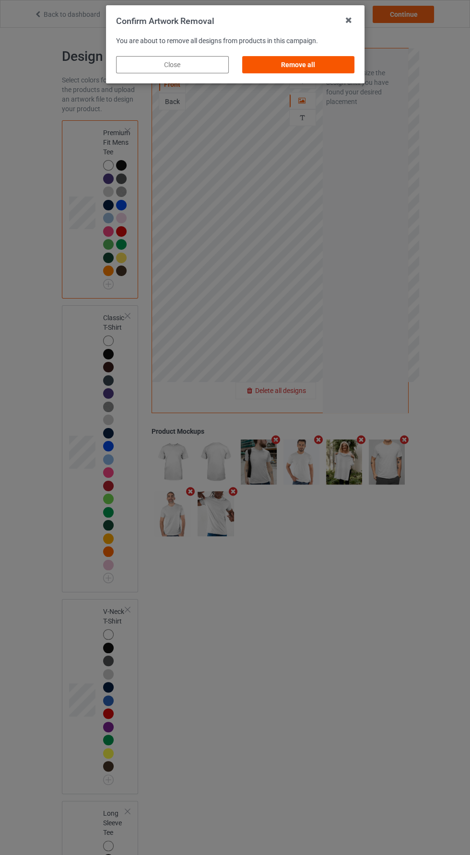
click at [335, 59] on div "Remove all" at bounding box center [298, 64] width 113 height 17
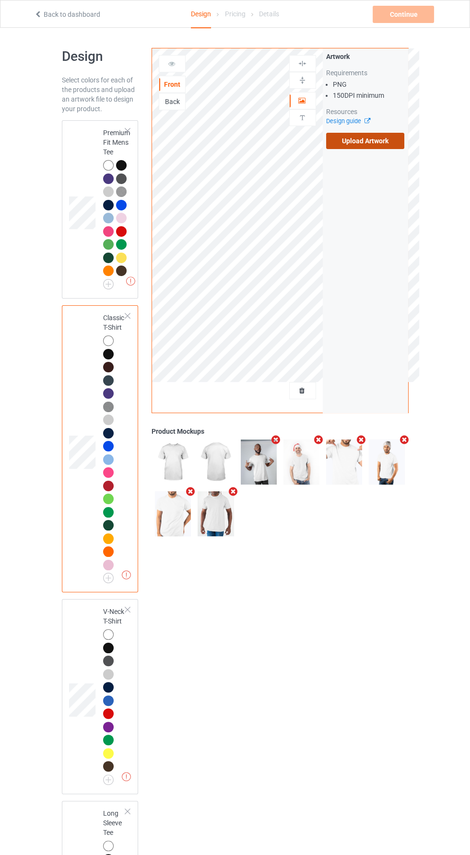
click at [387, 141] on label "Upload Artwork" at bounding box center [365, 141] width 79 height 16
click at [0, 0] on input "Upload Artwork" at bounding box center [0, 0] width 0 height 0
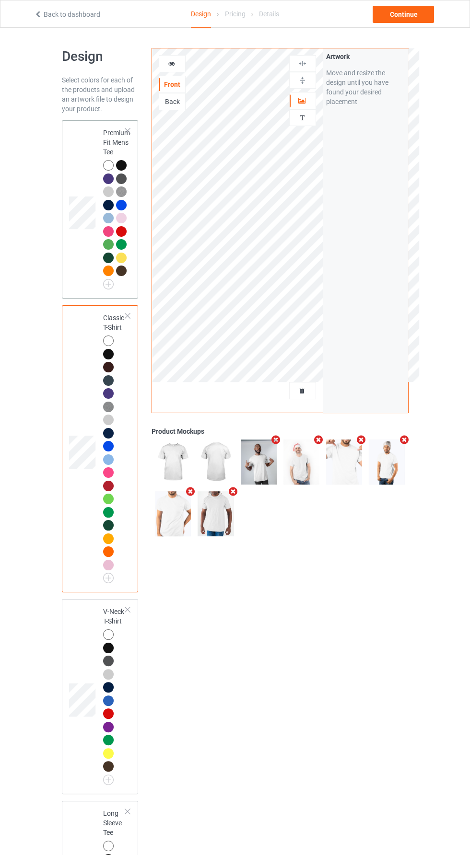
click at [72, 262] on td at bounding box center [83, 209] width 29 height 171
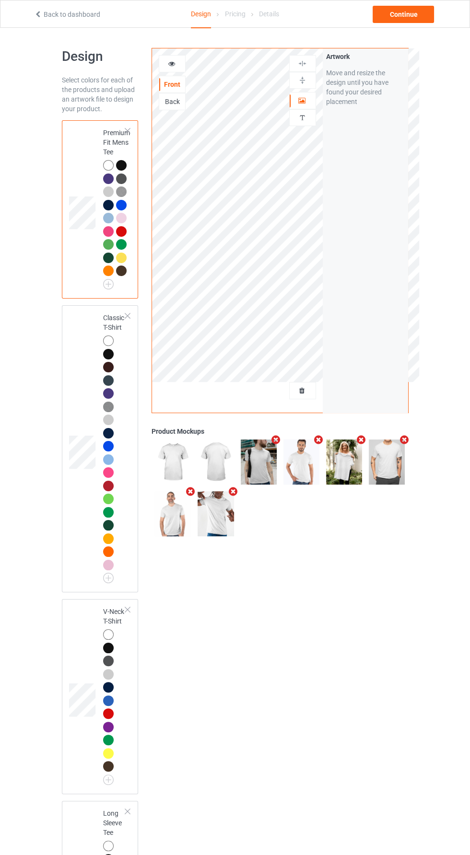
click at [171, 62] on icon at bounding box center [171, 62] width 8 height 7
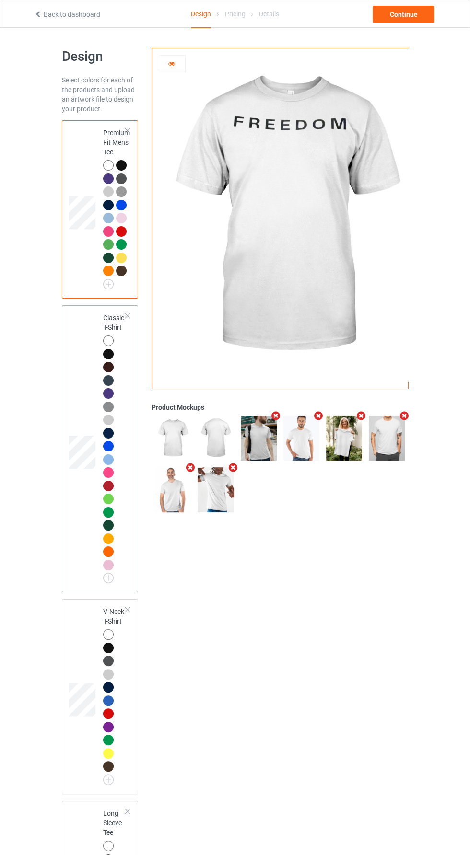
click at [68, 482] on div "Classic T-Shirt" at bounding box center [100, 448] width 77 height 287
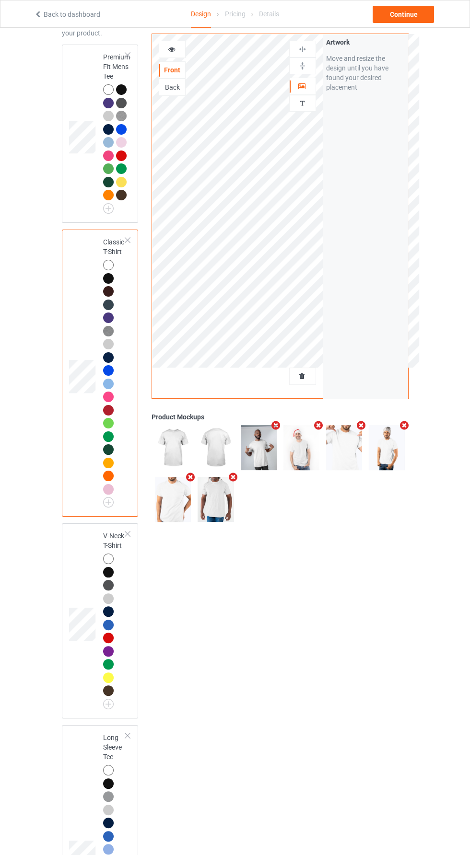
scroll to position [122, 0]
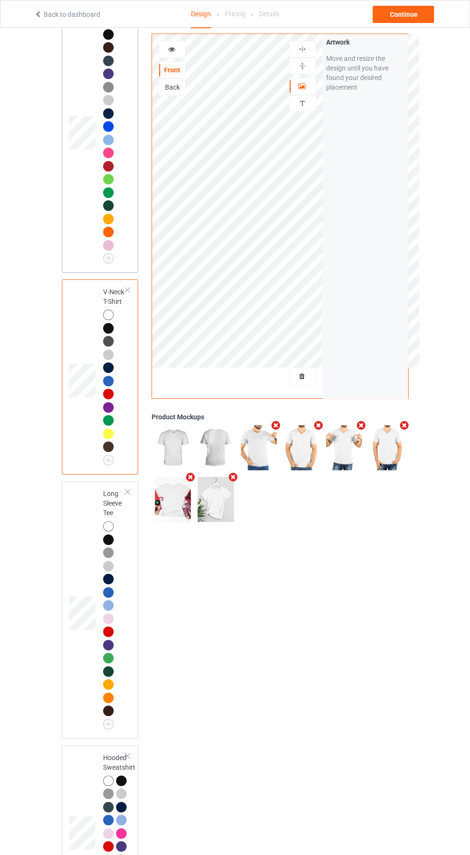
scroll to position [324, 0]
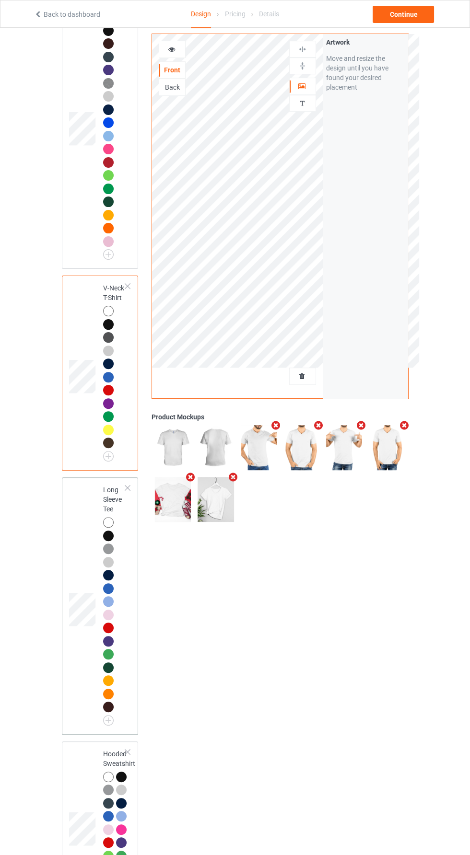
click at [83, 642] on td at bounding box center [83, 606] width 29 height 250
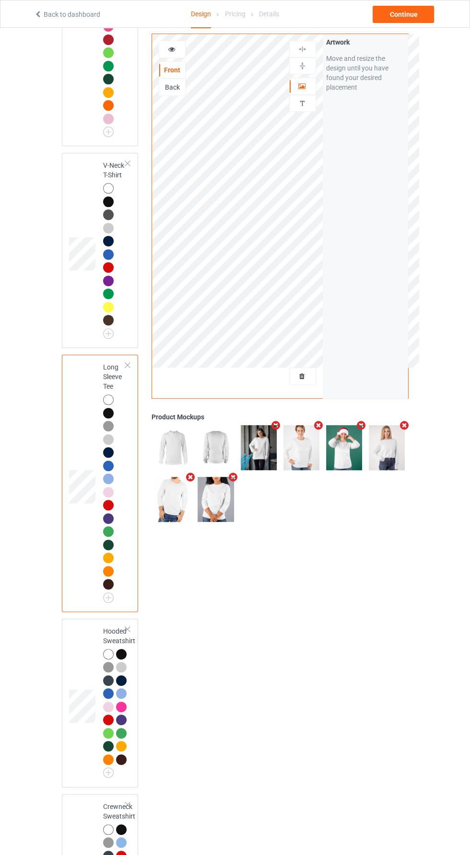
scroll to position [447, 0]
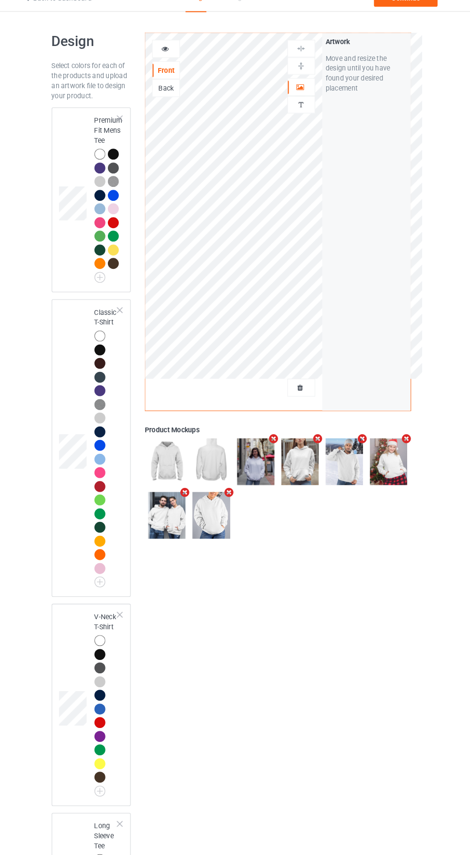
click at [171, 62] on icon at bounding box center [171, 62] width 8 height 7
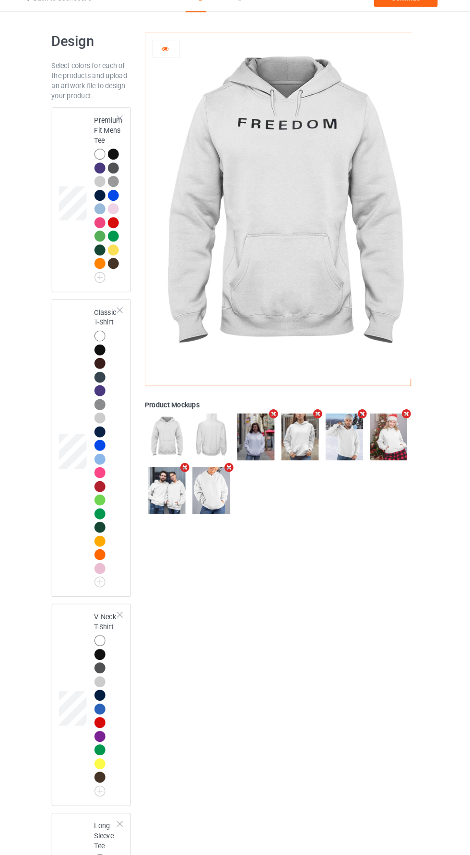
click at [274, 453] on img at bounding box center [259, 438] width 36 height 45
click at [273, 417] on icon "Remove mockup" at bounding box center [276, 416] width 12 height 10
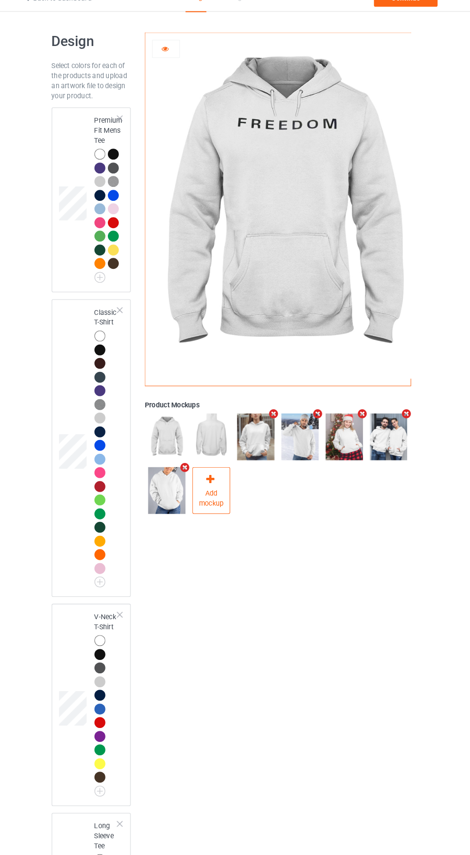
click at [216, 500] on span "Add mockup" at bounding box center [215, 496] width 35 height 19
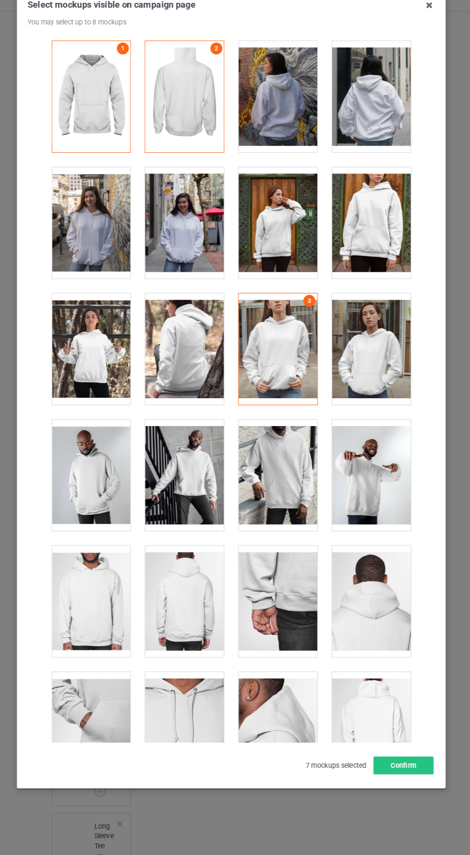
click at [185, 234] on div at bounding box center [190, 231] width 76 height 107
click at [411, 764] on button "Confirm" at bounding box center [401, 754] width 58 height 17
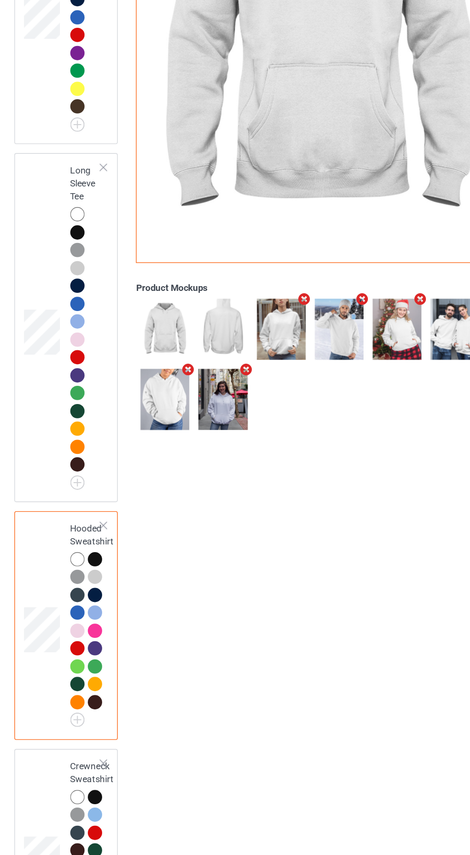
scroll to position [507, 0]
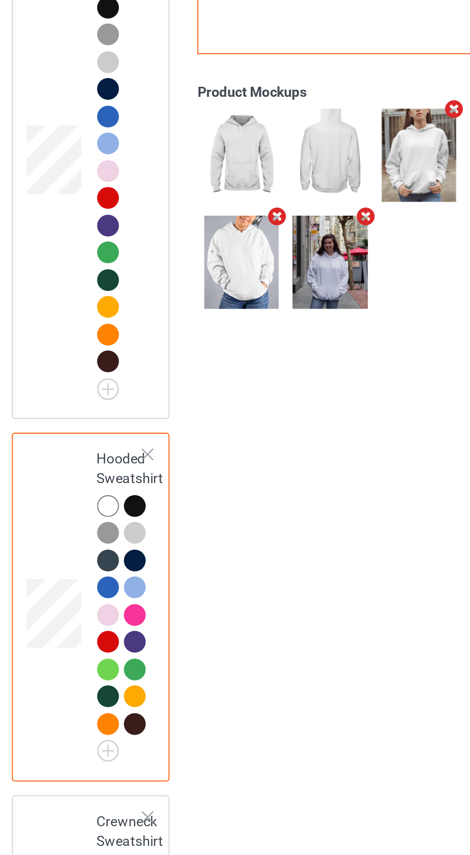
click at [125, 601] on div at bounding box center [122, 607] width 13 height 13
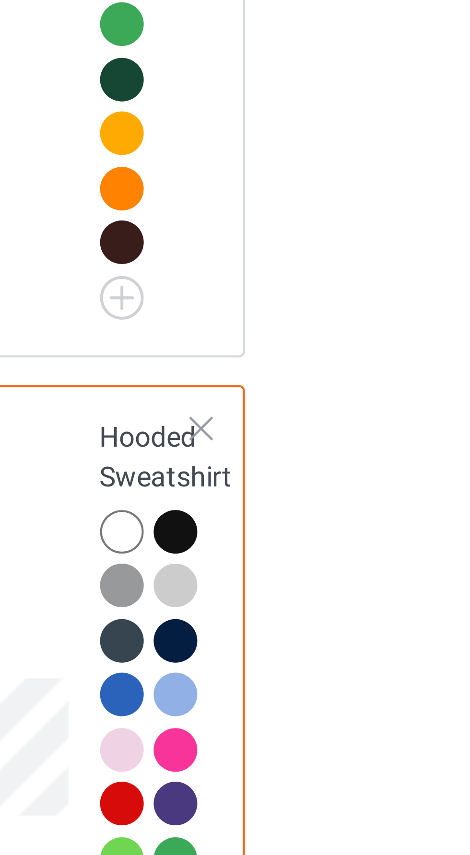
scroll to position [428, 0]
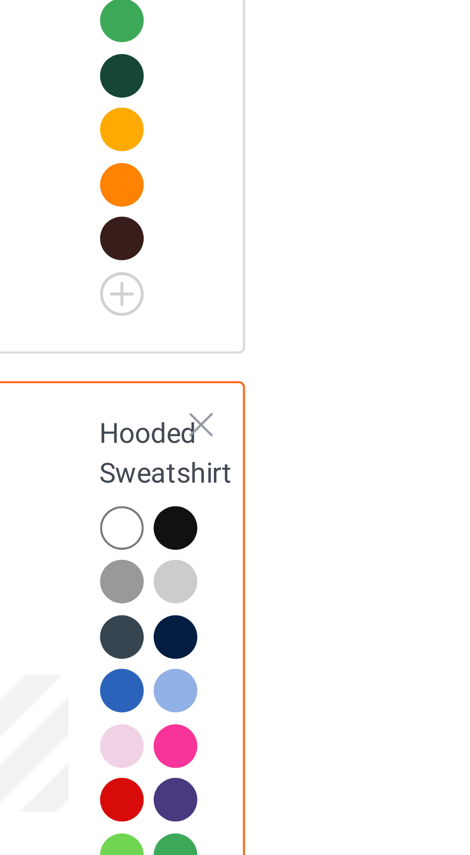
click at [124, 682] on div at bounding box center [121, 685] width 11 height 11
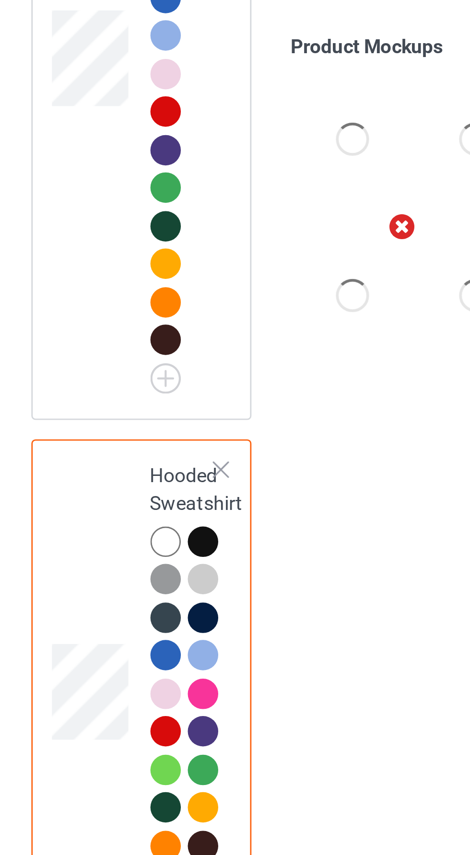
scroll to position [536, 0]
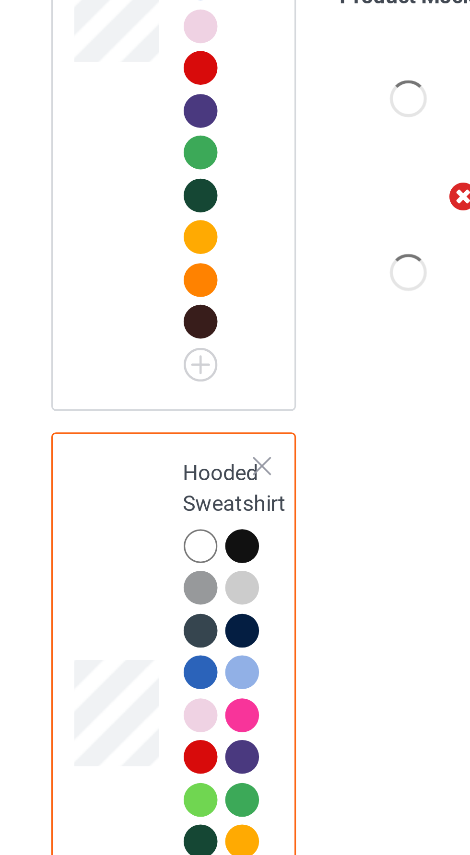
click at [107, 564] on div at bounding box center [108, 564] width 11 height 11
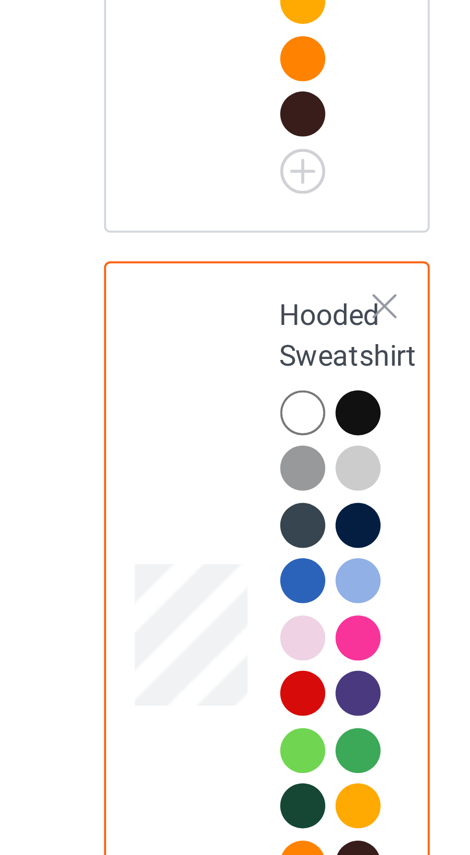
scroll to position [536, 0]
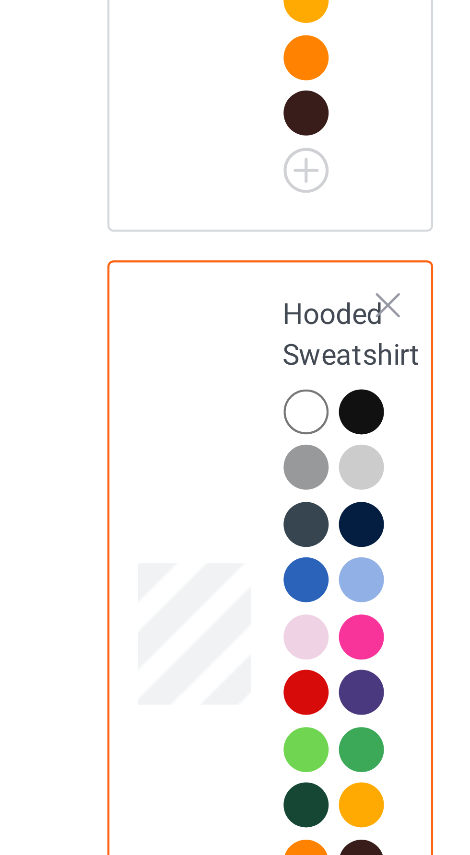
click at [122, 578] on div at bounding box center [121, 577] width 11 height 11
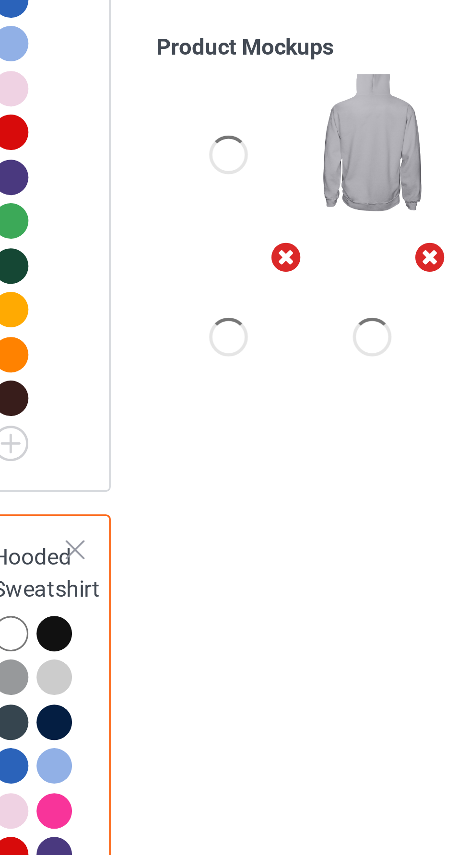
scroll to position [533, 0]
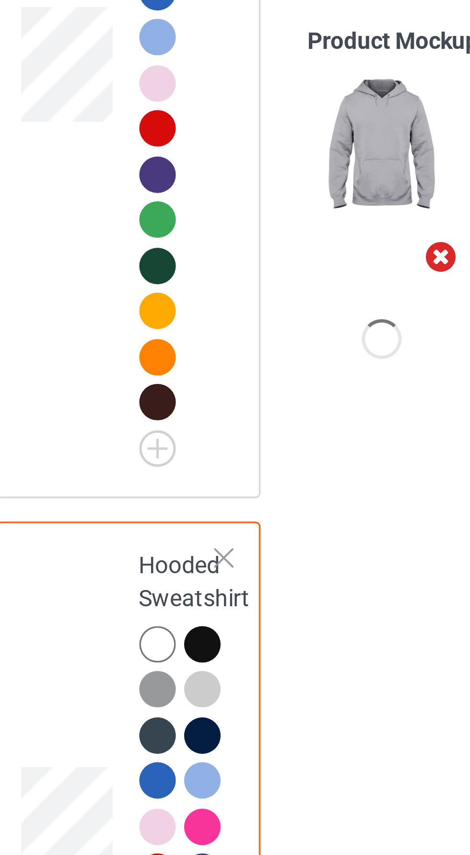
click at [109, 564] on div at bounding box center [108, 567] width 11 height 11
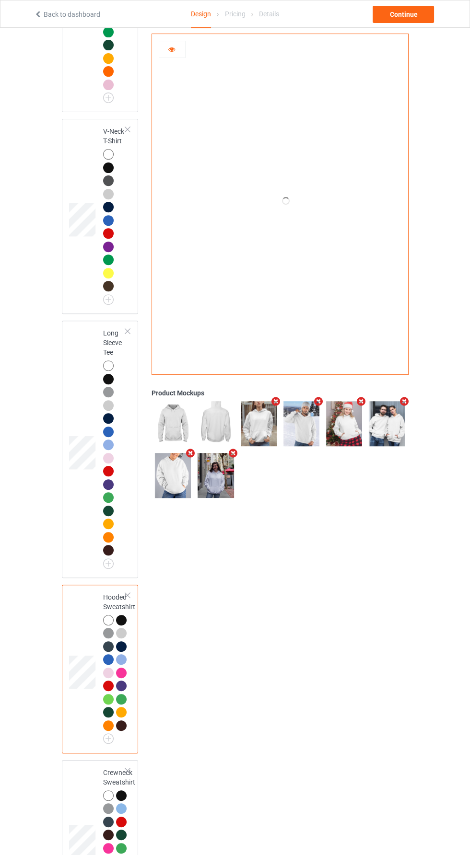
scroll to position [484, 0]
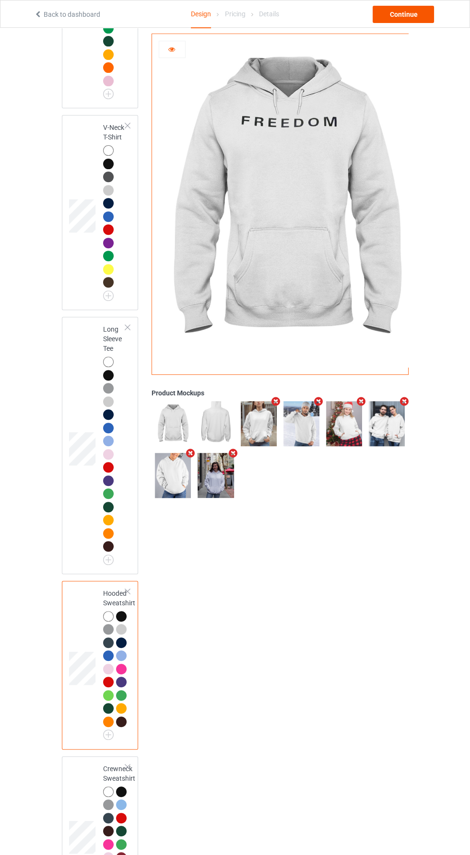
click at [417, 13] on div "Continue" at bounding box center [402, 14] width 61 height 17
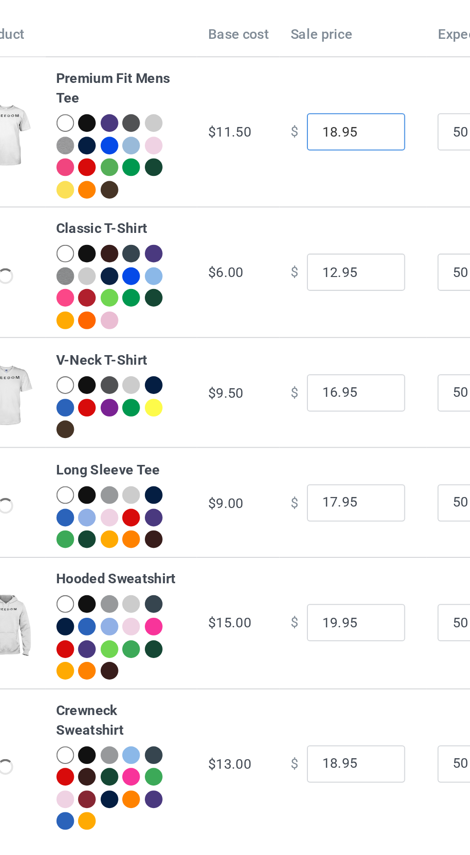
click at [236, 129] on input "18.95" at bounding box center [253, 131] width 48 height 18
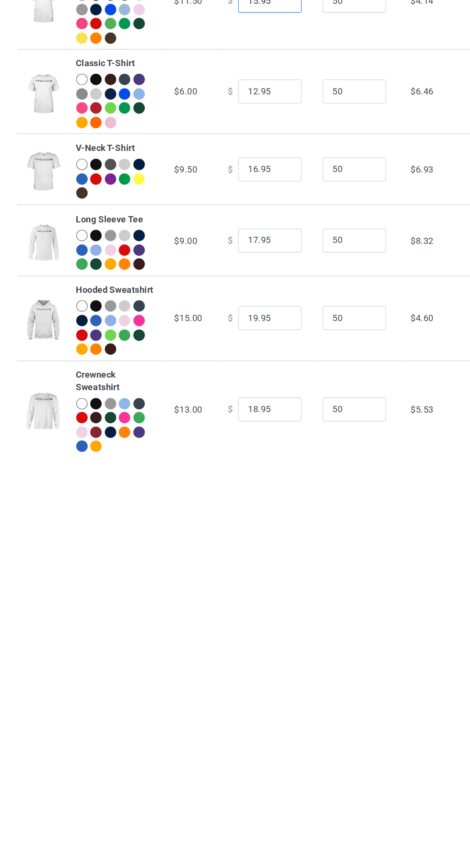
type input "15.95"
click at [241, 369] on input "19.95" at bounding box center [253, 370] width 48 height 18
click at [242, 368] on input "19.95" at bounding box center [253, 370] width 48 height 18
click at [236, 367] on input "19.95" at bounding box center [253, 370] width 48 height 18
click at [241, 368] on input "19.95" at bounding box center [253, 370] width 48 height 18
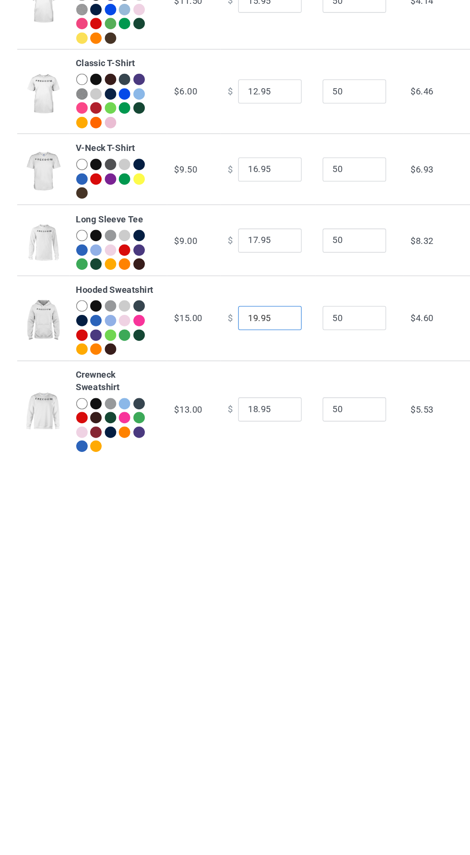
click at [235, 371] on input "19.95" at bounding box center [253, 370] width 48 height 18
click at [236, 370] on input "19.95" at bounding box center [253, 370] width 48 height 18
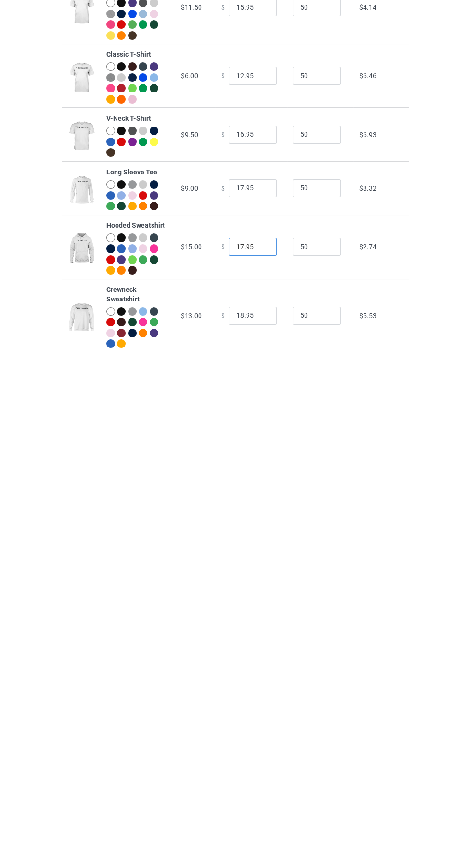
type input "17.95"
click at [243, 437] on input "18.95" at bounding box center [253, 439] width 48 height 18
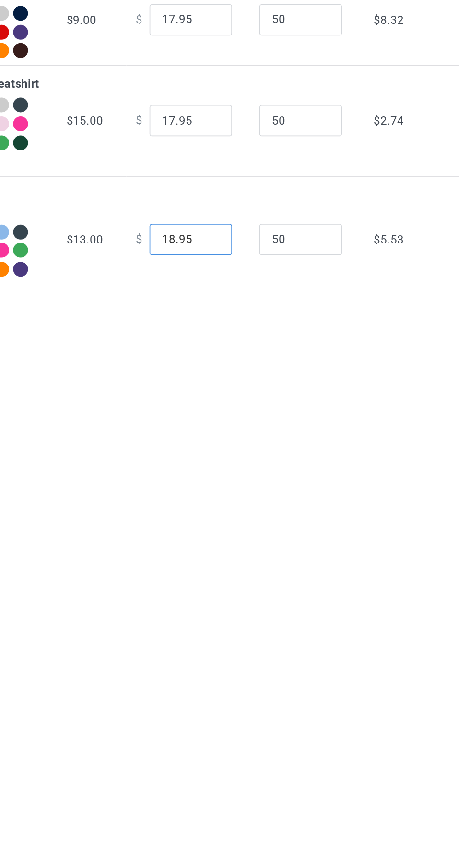
click at [235, 435] on input "18.95" at bounding box center [253, 439] width 48 height 18
click at [233, 440] on input "18.95" at bounding box center [253, 439] width 48 height 18
click at [241, 436] on input "18.95" at bounding box center [253, 439] width 48 height 18
click at [240, 437] on input "18.95" at bounding box center [253, 439] width 48 height 18
click at [236, 437] on input "18.95" at bounding box center [253, 439] width 48 height 18
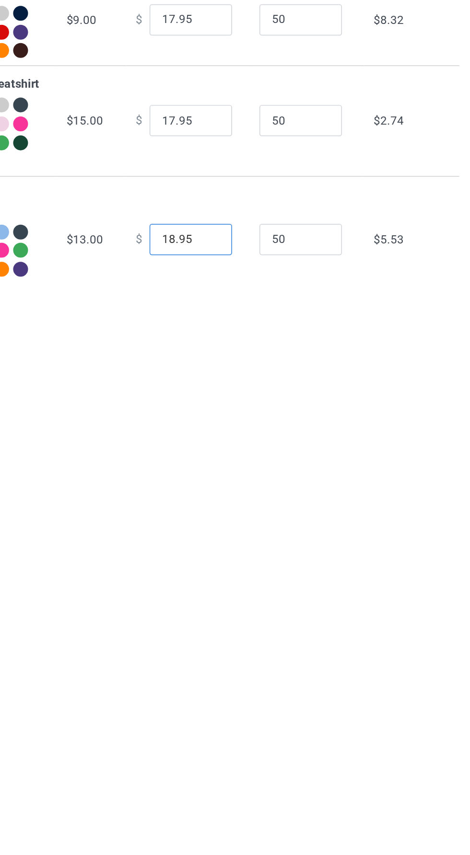
click at [235, 435] on input "18.95" at bounding box center [253, 439] width 48 height 18
click at [240, 439] on input "18.95" at bounding box center [253, 439] width 48 height 18
click at [238, 437] on input "18.95" at bounding box center [253, 439] width 48 height 18
type input "15.95"
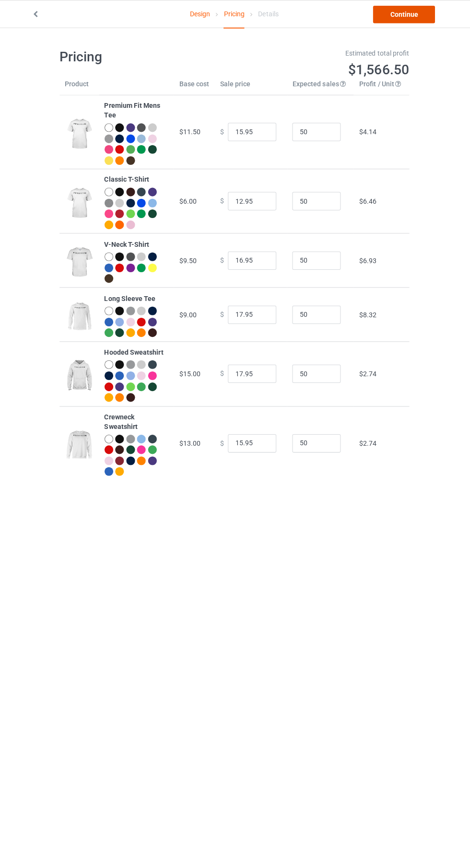
click at [423, 22] on link "Continue" at bounding box center [402, 14] width 61 height 17
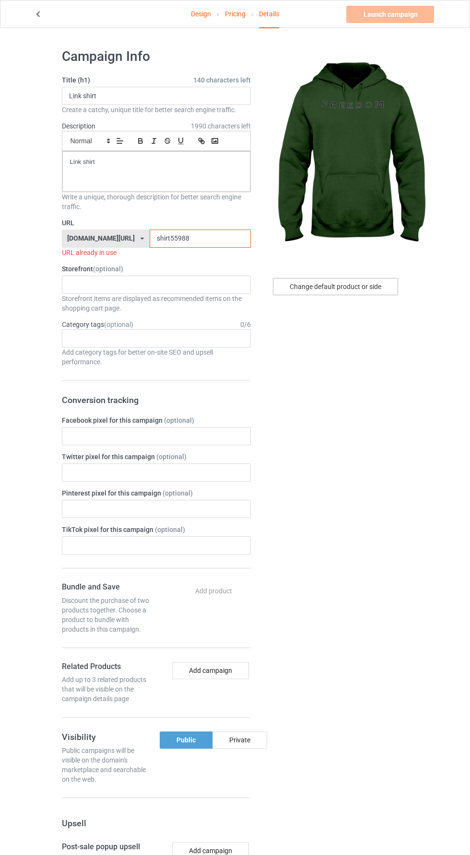
click at [384, 289] on div "Change default product or side" at bounding box center [335, 286] width 125 height 17
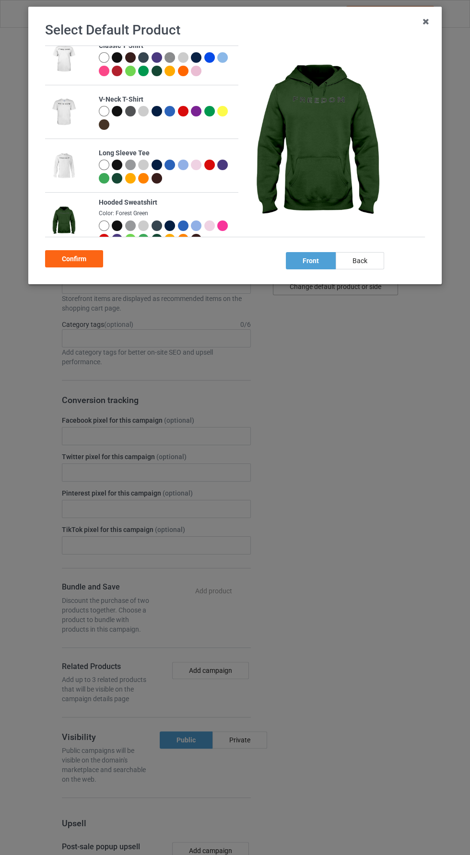
scroll to position [102, 0]
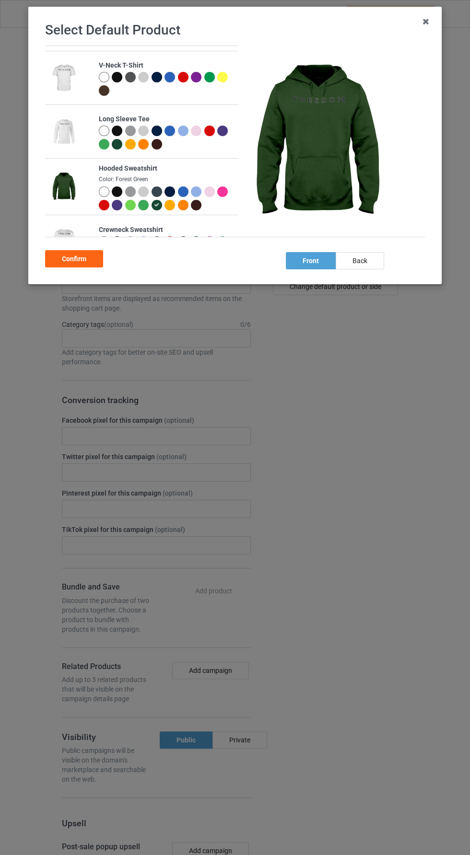
click at [104, 130] on div at bounding box center [104, 131] width 11 height 11
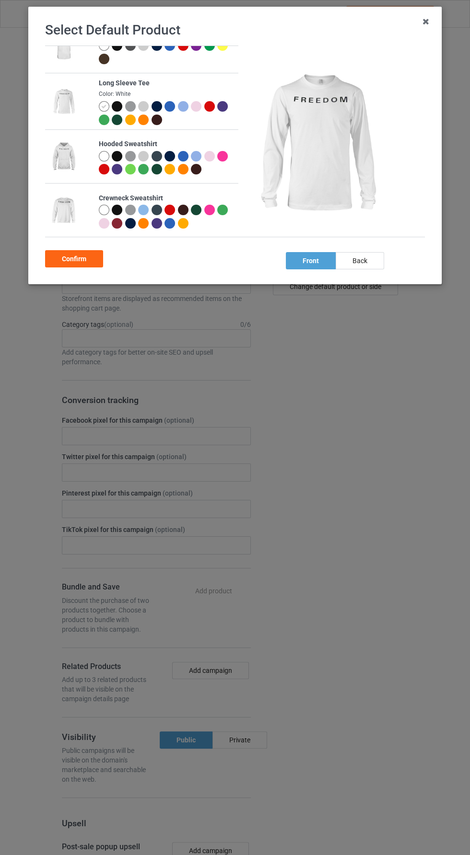
scroll to position [134, 0]
click at [156, 151] on div at bounding box center [156, 156] width 11 height 11
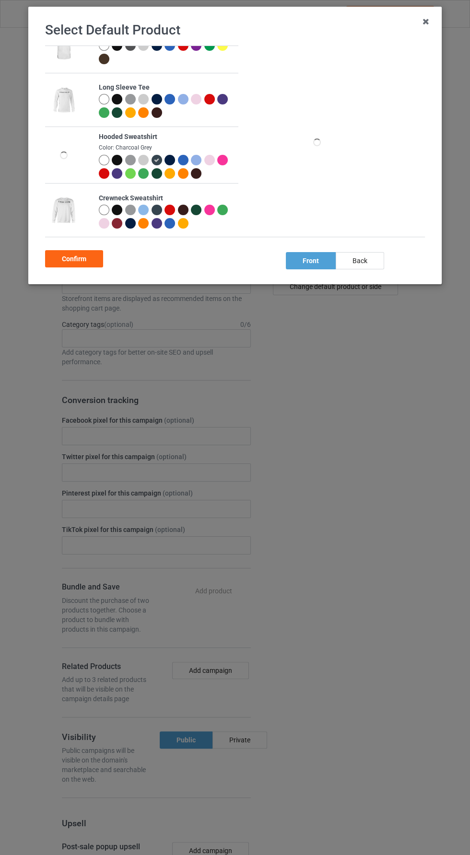
click at [144, 157] on div at bounding box center [143, 160] width 11 height 11
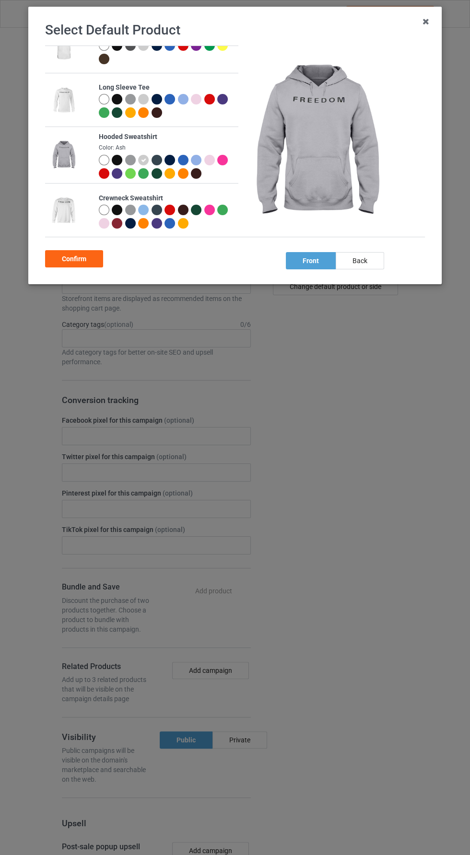
click at [104, 158] on div at bounding box center [104, 160] width 11 height 11
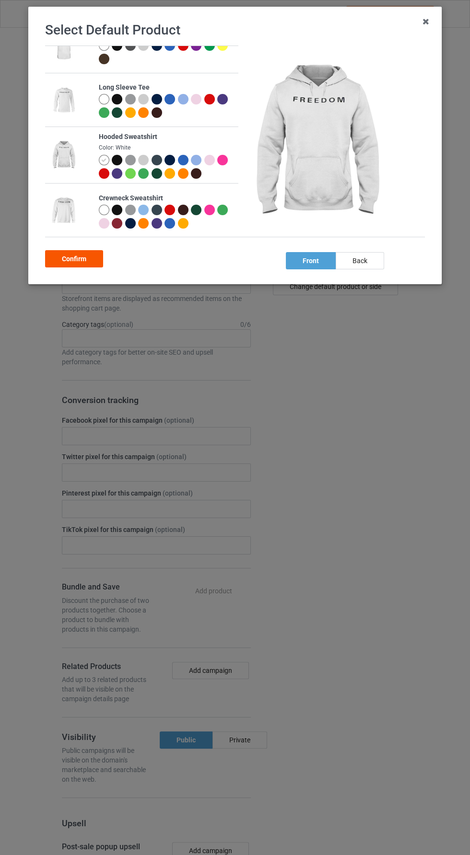
click at [89, 256] on div "Confirm" at bounding box center [74, 258] width 58 height 17
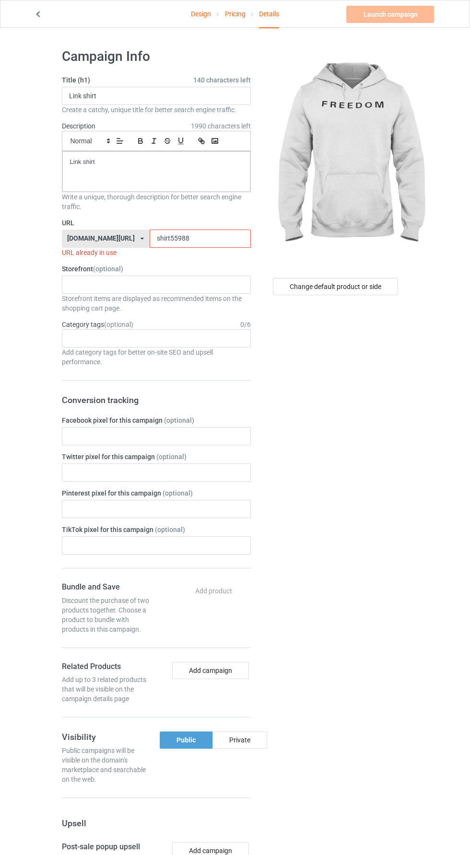
click at [215, 236] on input "shirt55988" at bounding box center [200, 239] width 101 height 18
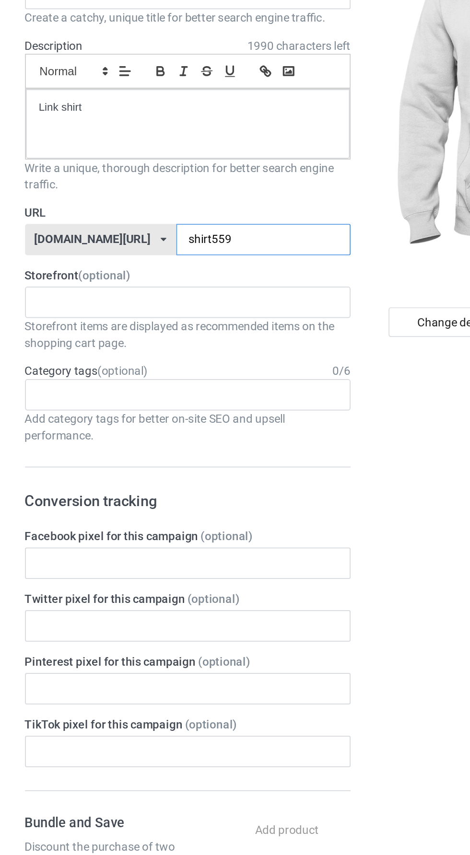
type input "shirt5596"
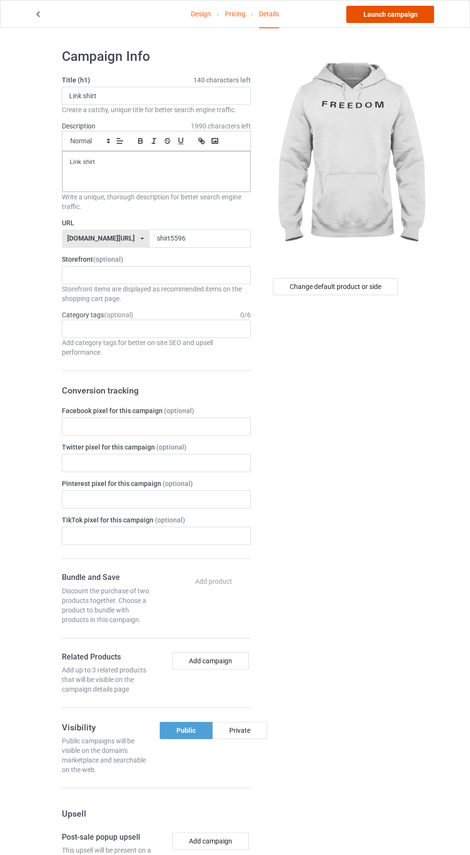
click at [417, 17] on link "Launch campaign" at bounding box center [390, 14] width 88 height 17
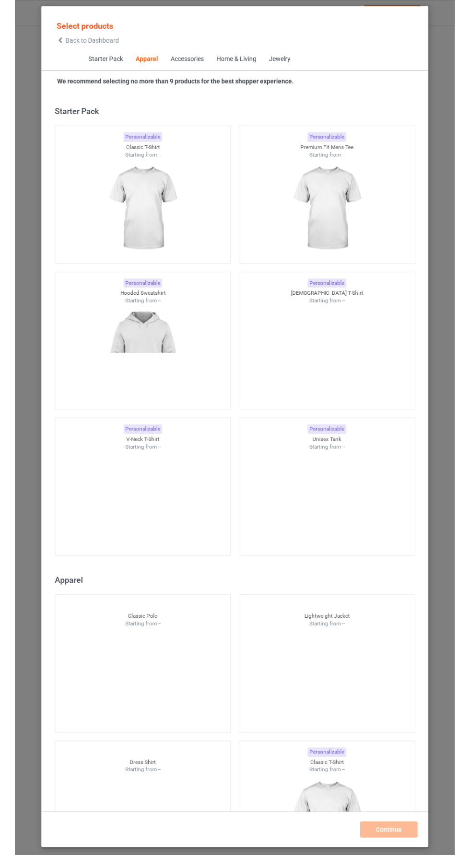
scroll to position [512, 0]
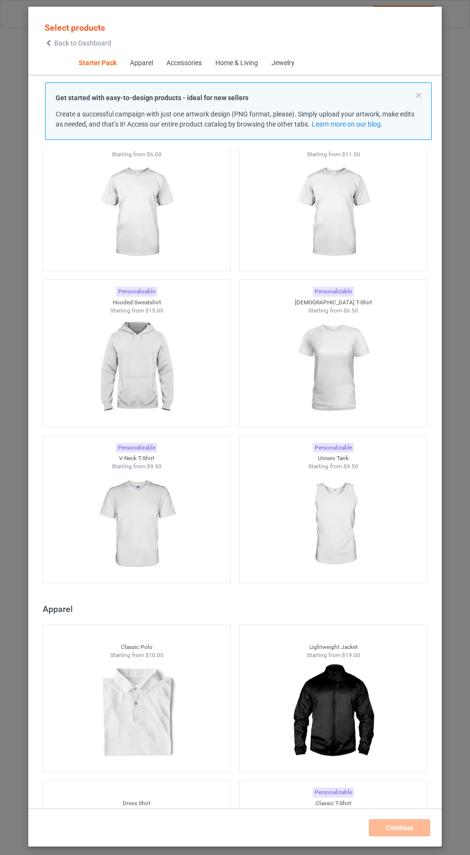
scroll to position [54, 0]
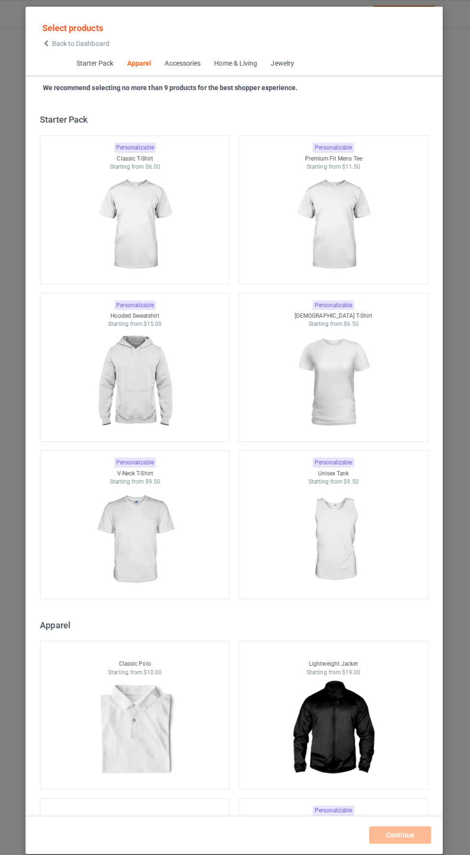
scroll to position [512, 0]
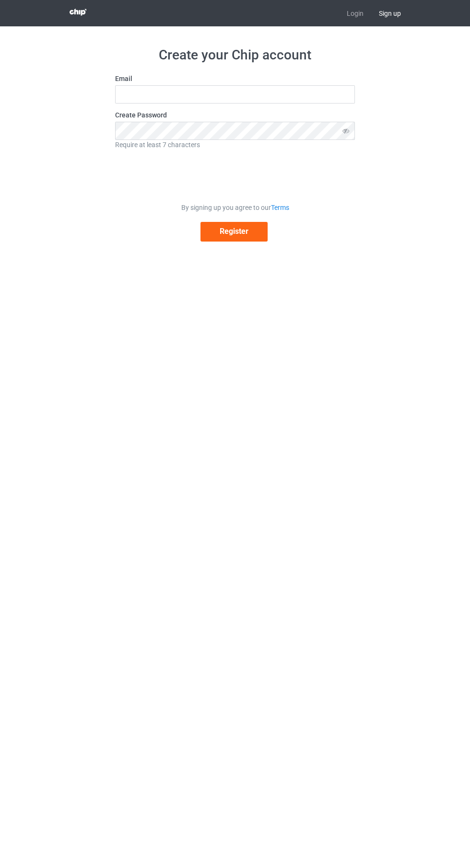
click at [308, 115] on label "Create Password" at bounding box center [235, 115] width 240 height 10
click at [307, 94] on input "text" at bounding box center [235, 94] width 240 height 18
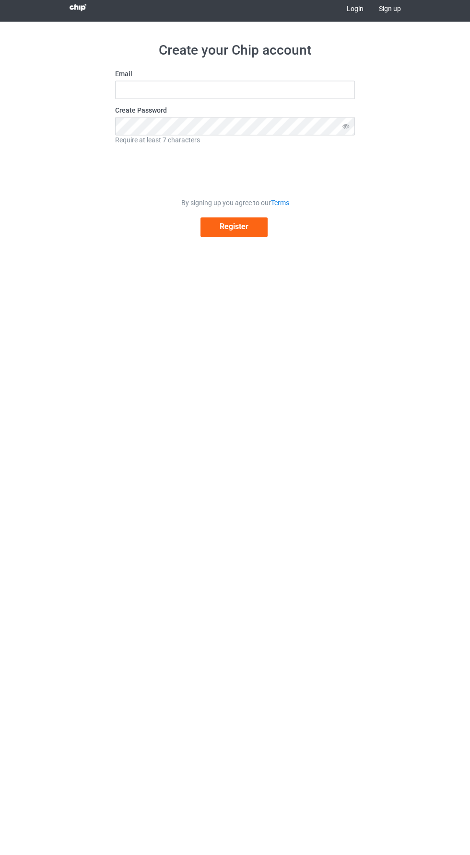
click at [342, 13] on link "Login" at bounding box center [355, 13] width 32 height 26
